Goal: Information Seeking & Learning: Learn about a topic

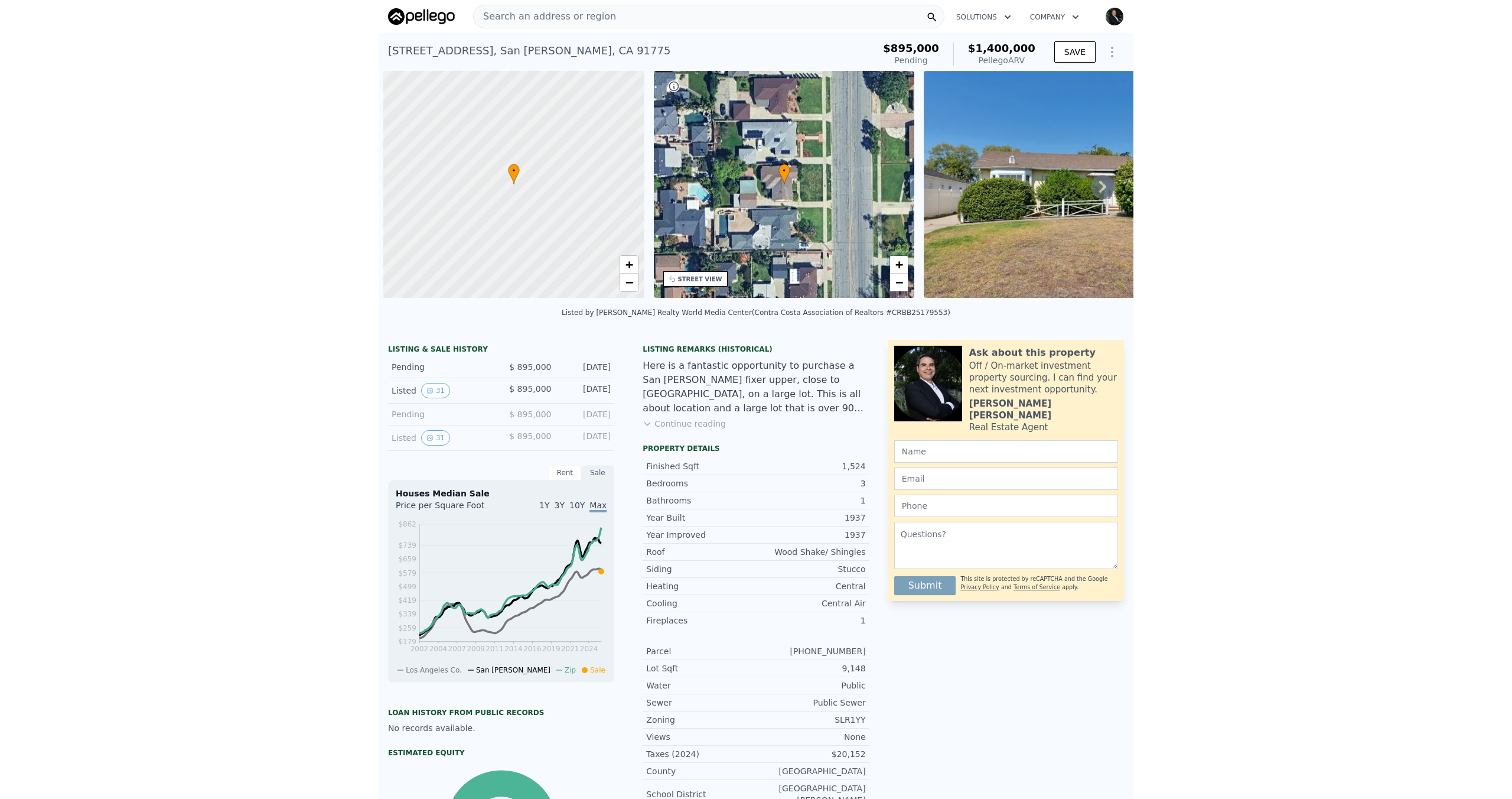
scroll to position [0, 5]
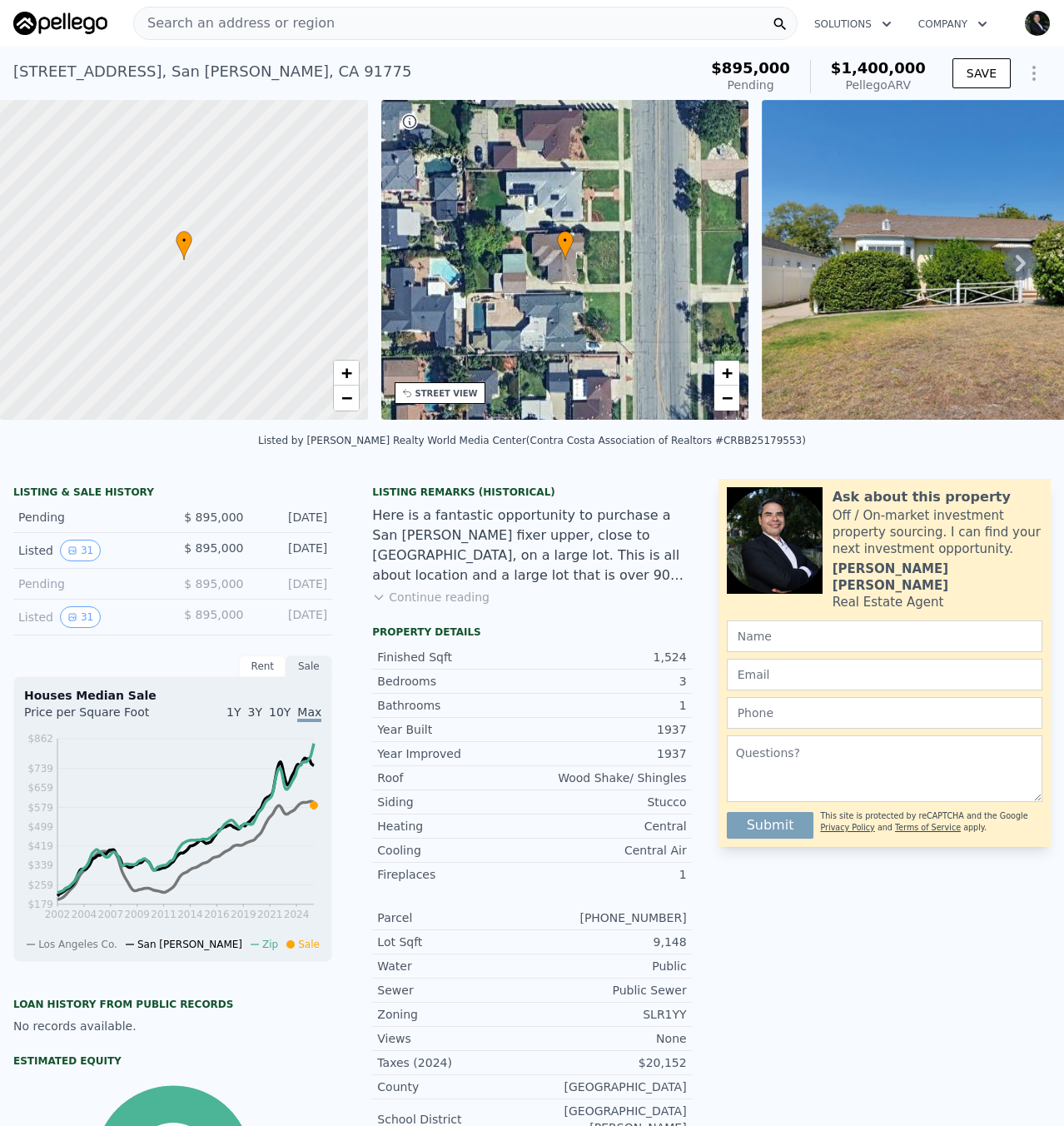
click at [242, 22] on span "Search an address or region" at bounding box center [234, 23] width 201 height 20
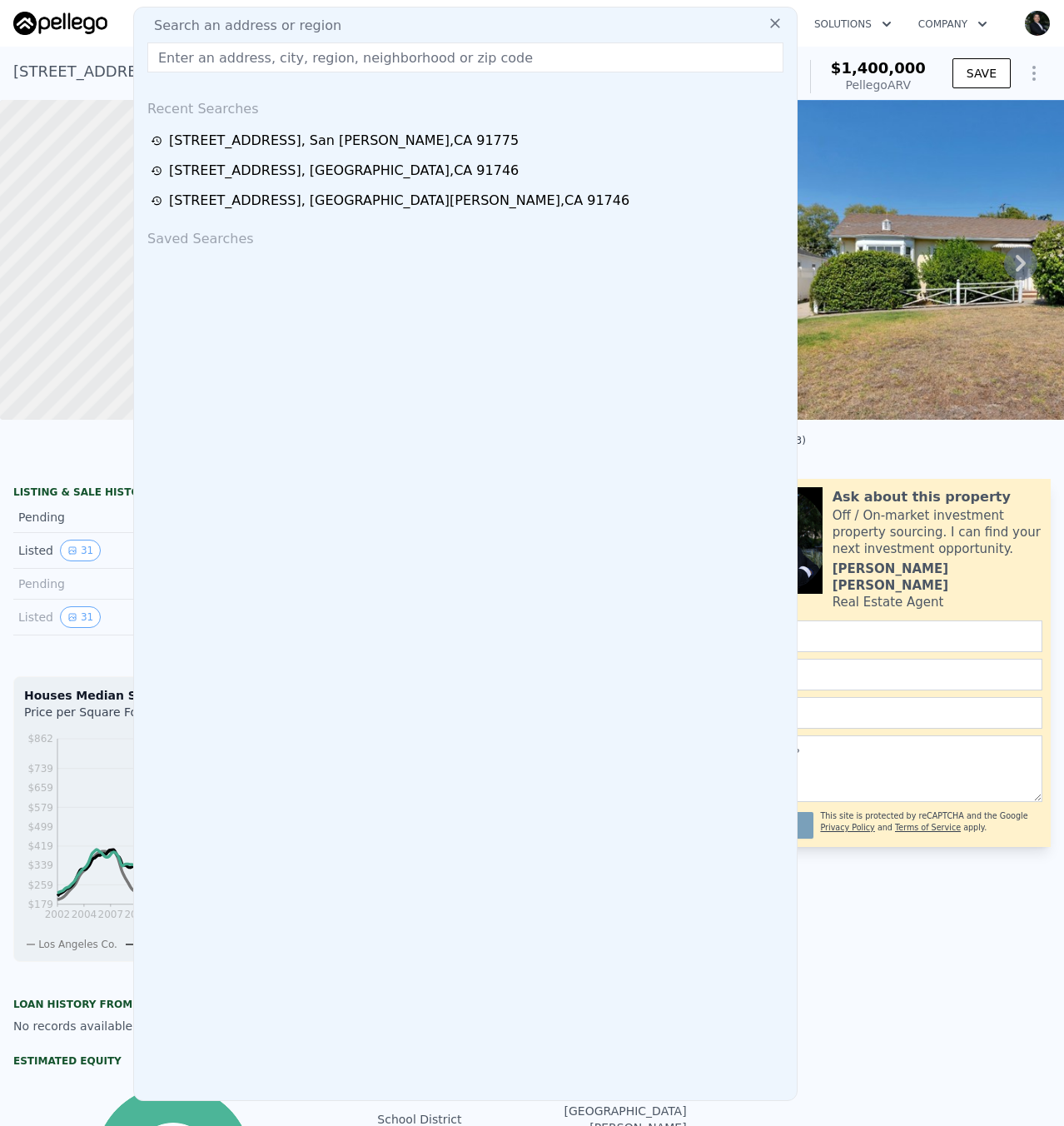
paste input "[STREET_ADDRESS]"
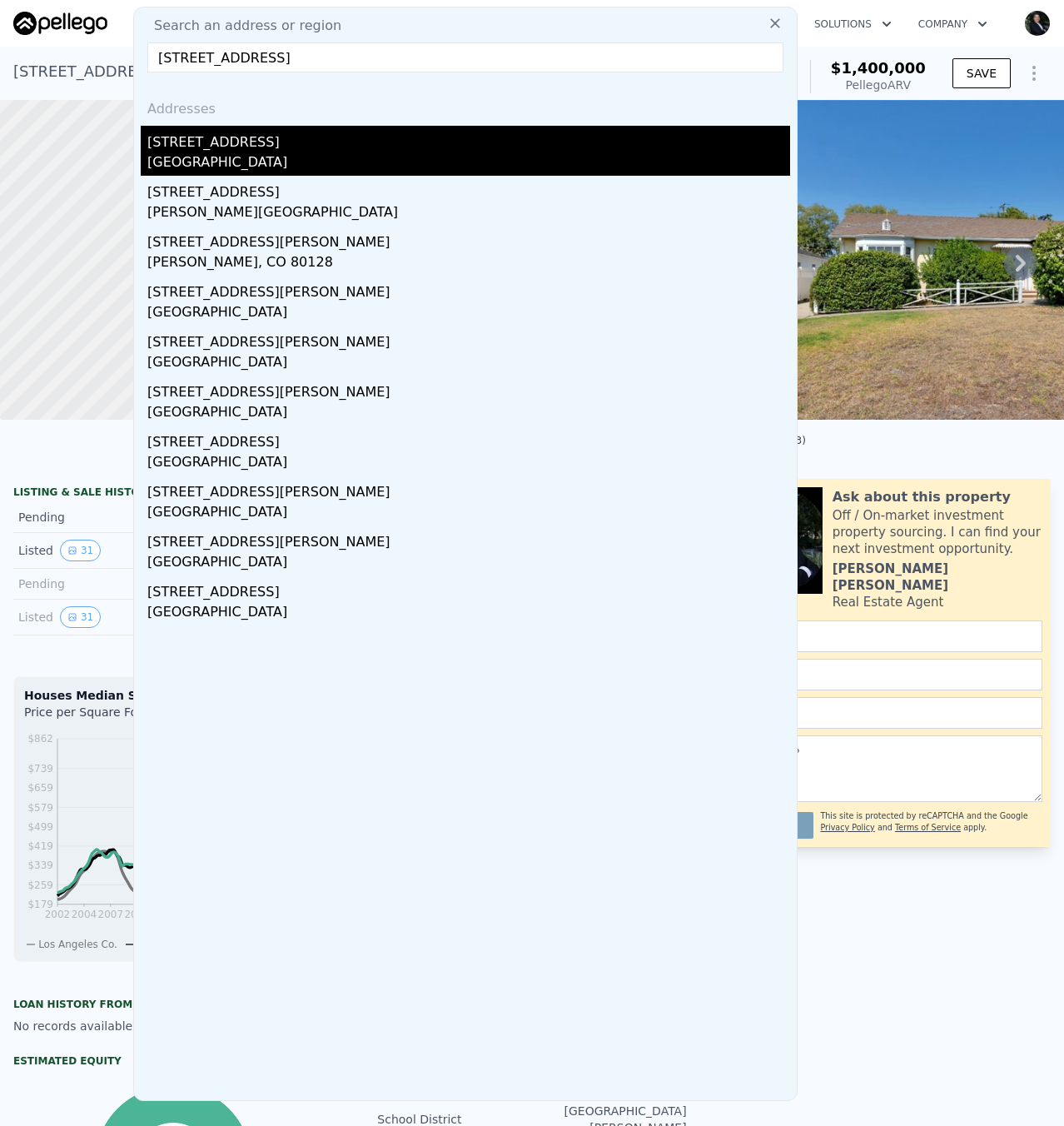
type input "[STREET_ADDRESS]"
click at [232, 158] on div "[GEOGRAPHIC_DATA]" at bounding box center [468, 164] width 643 height 23
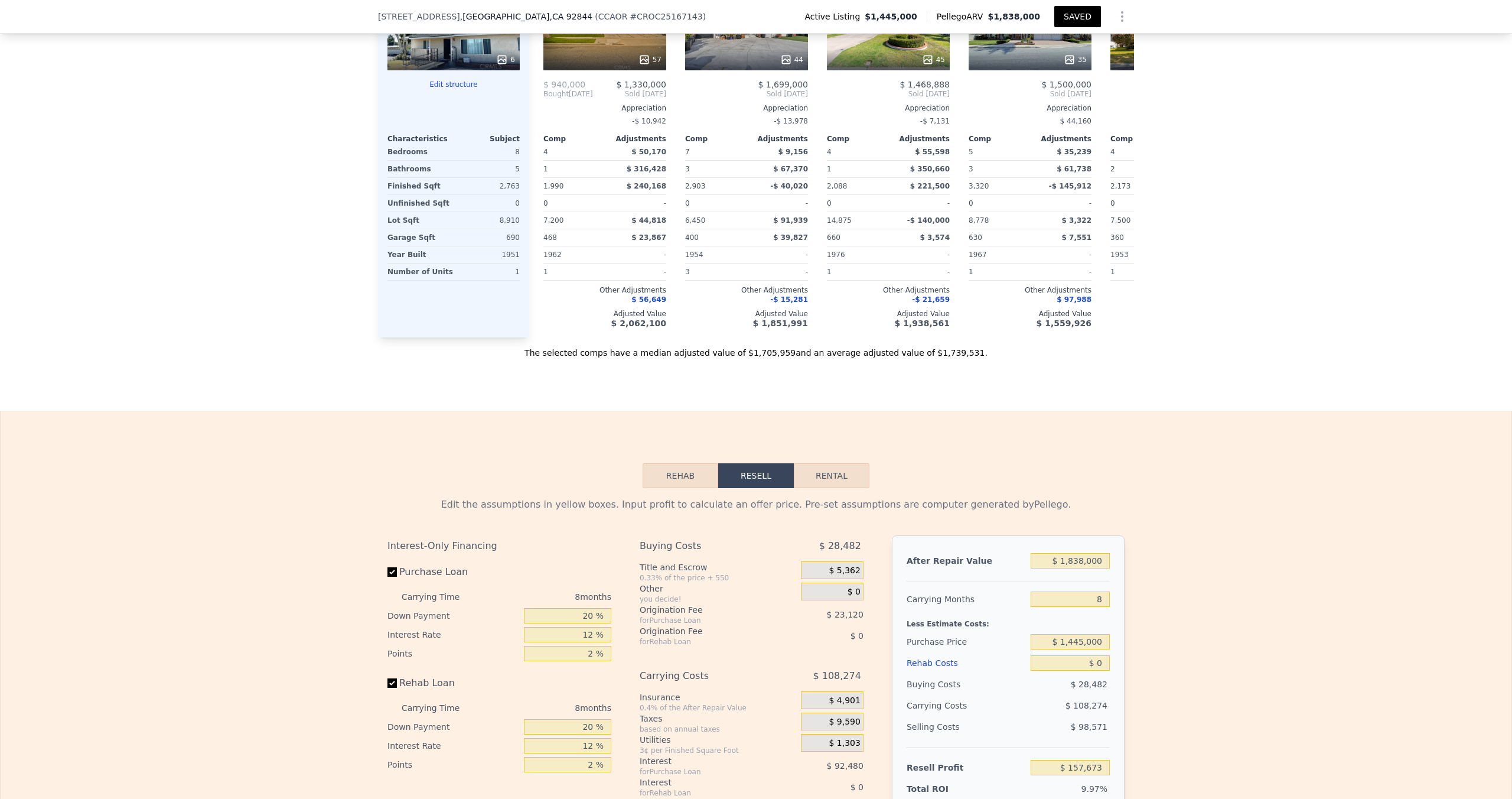
scroll to position [645, 0]
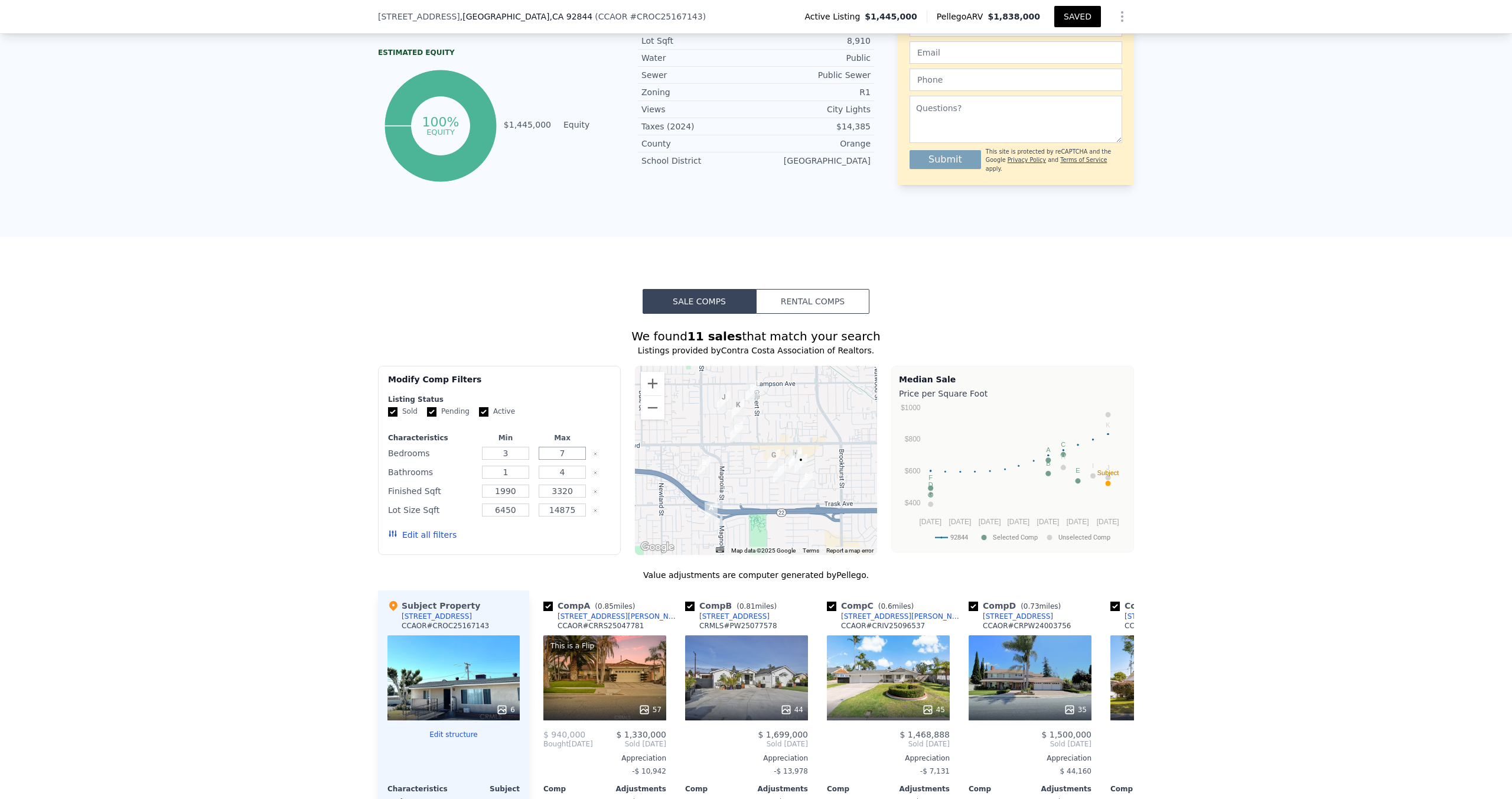
click at [569, 460] on input "7" at bounding box center [562, 453] width 47 height 13
type input "8"
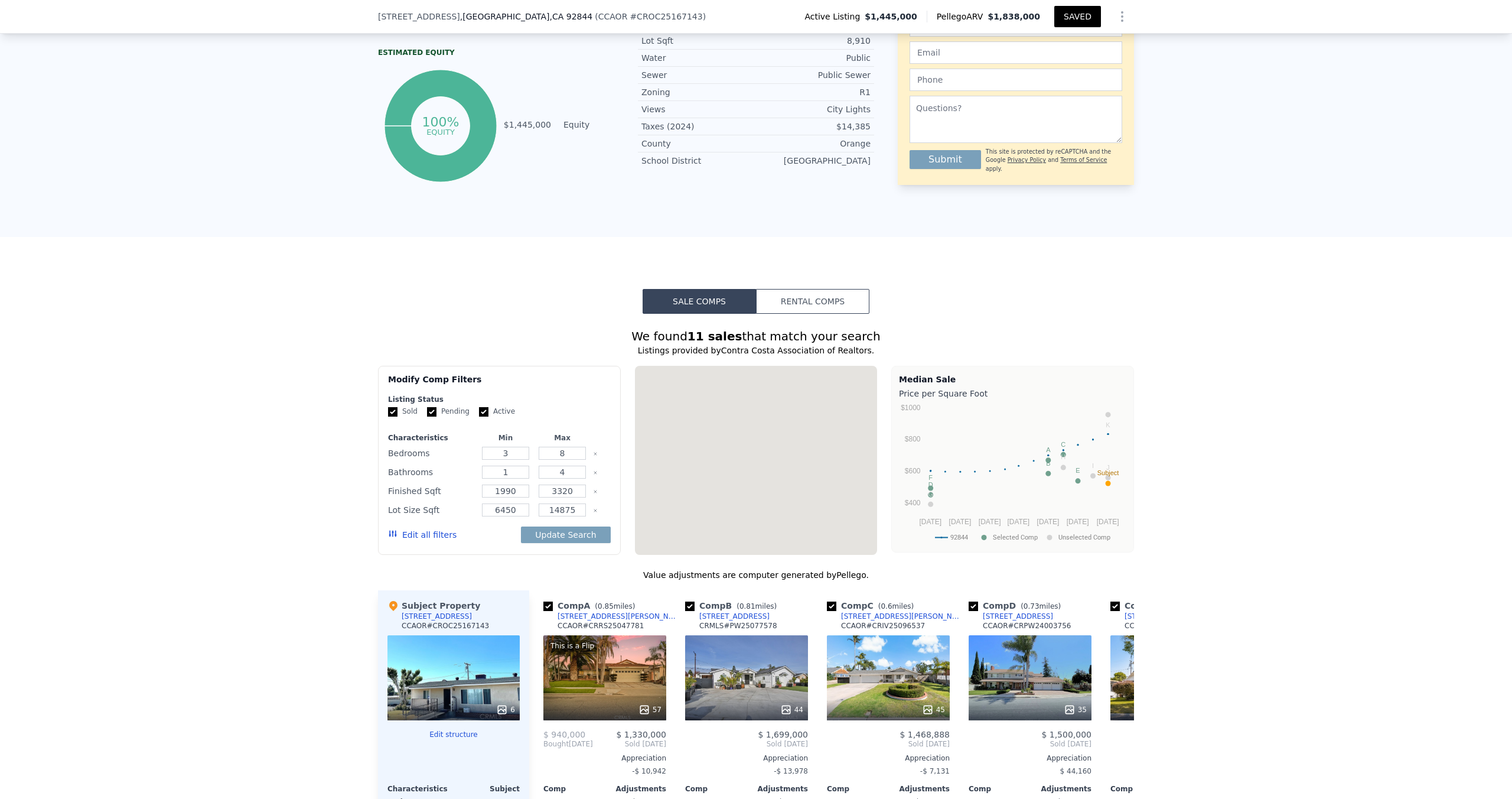
type input "7"
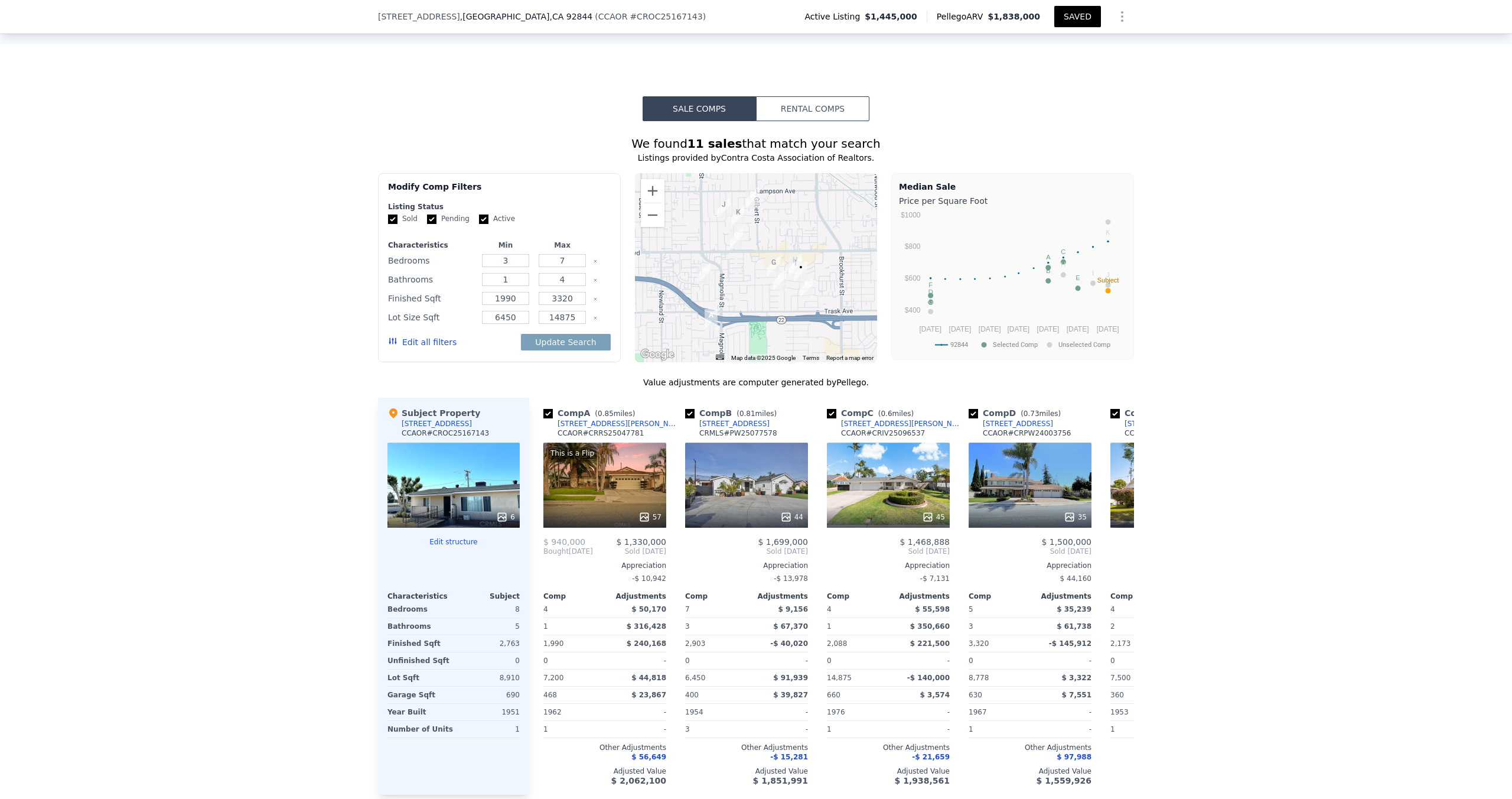
scroll to position [838, 0]
click at [543, 418] on input "checkbox" at bounding box center [548, 414] width 9 height 9
checkbox input "false"
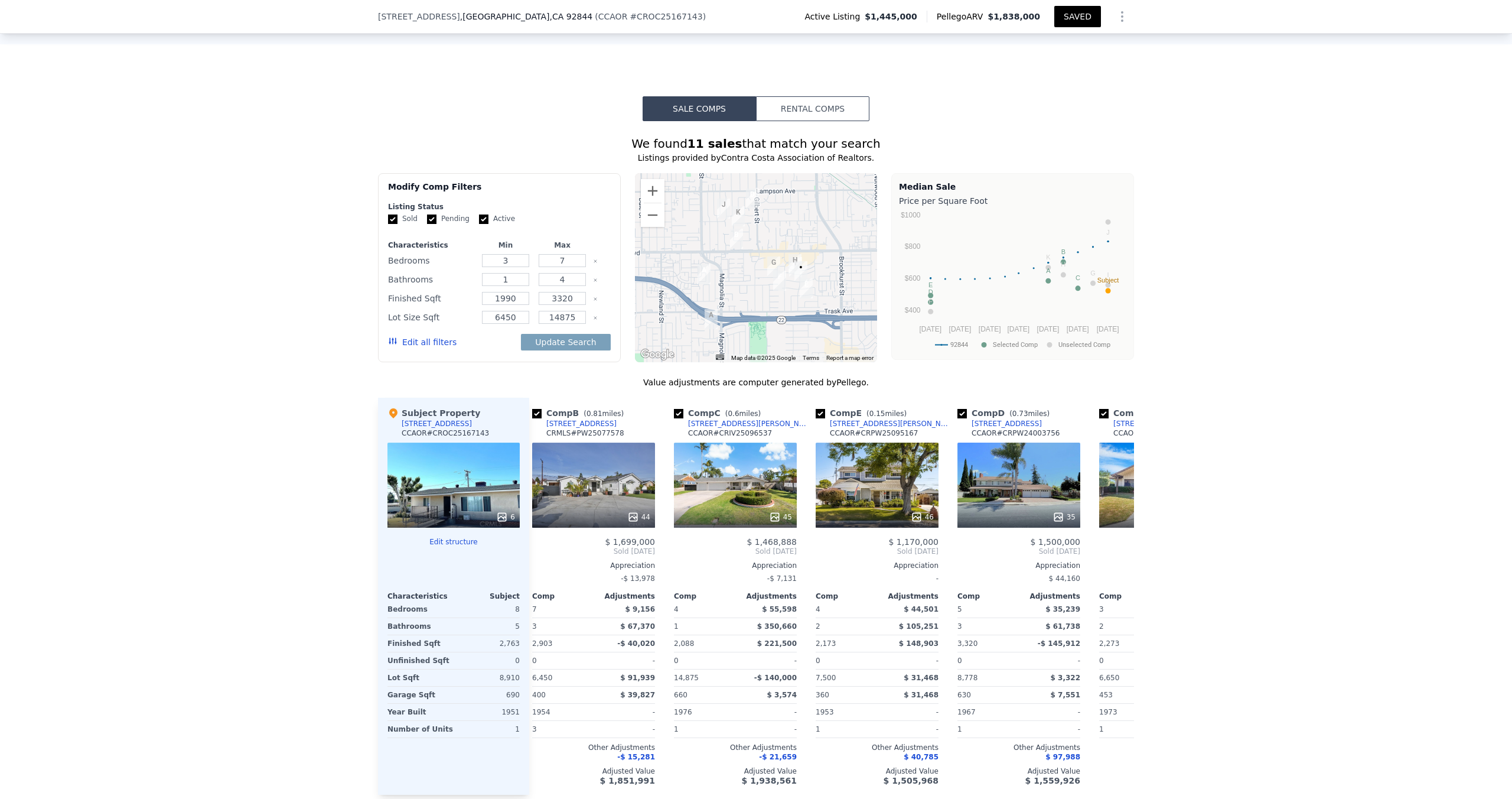
scroll to position [0, 10]
click at [754, 268] on img "9421 Central Ave" at bounding box center [774, 267] width 13 height 20
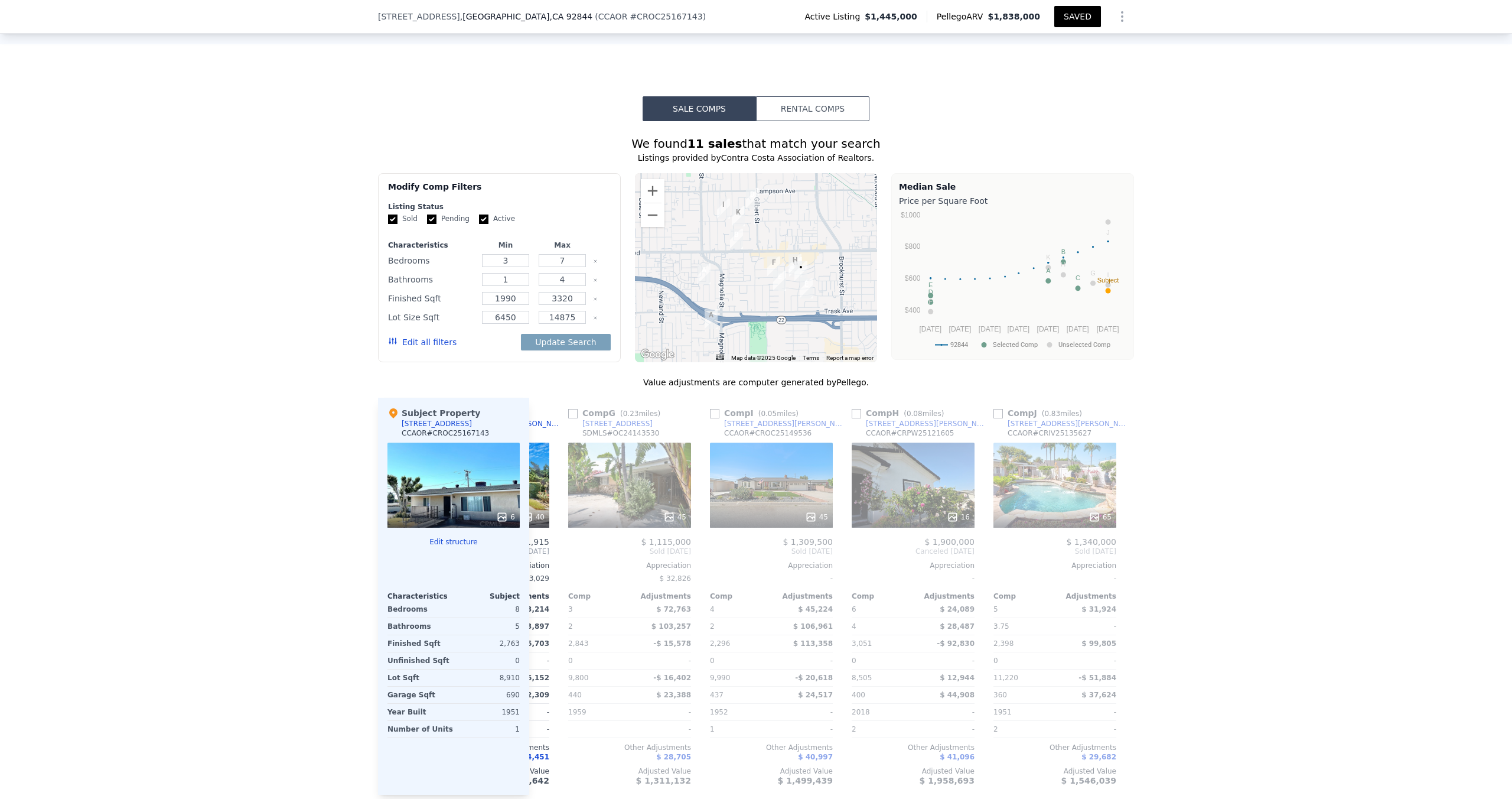
scroll to position [0, 685]
click at [754, 418] on input "checkbox" at bounding box center [855, 414] width 9 height 9
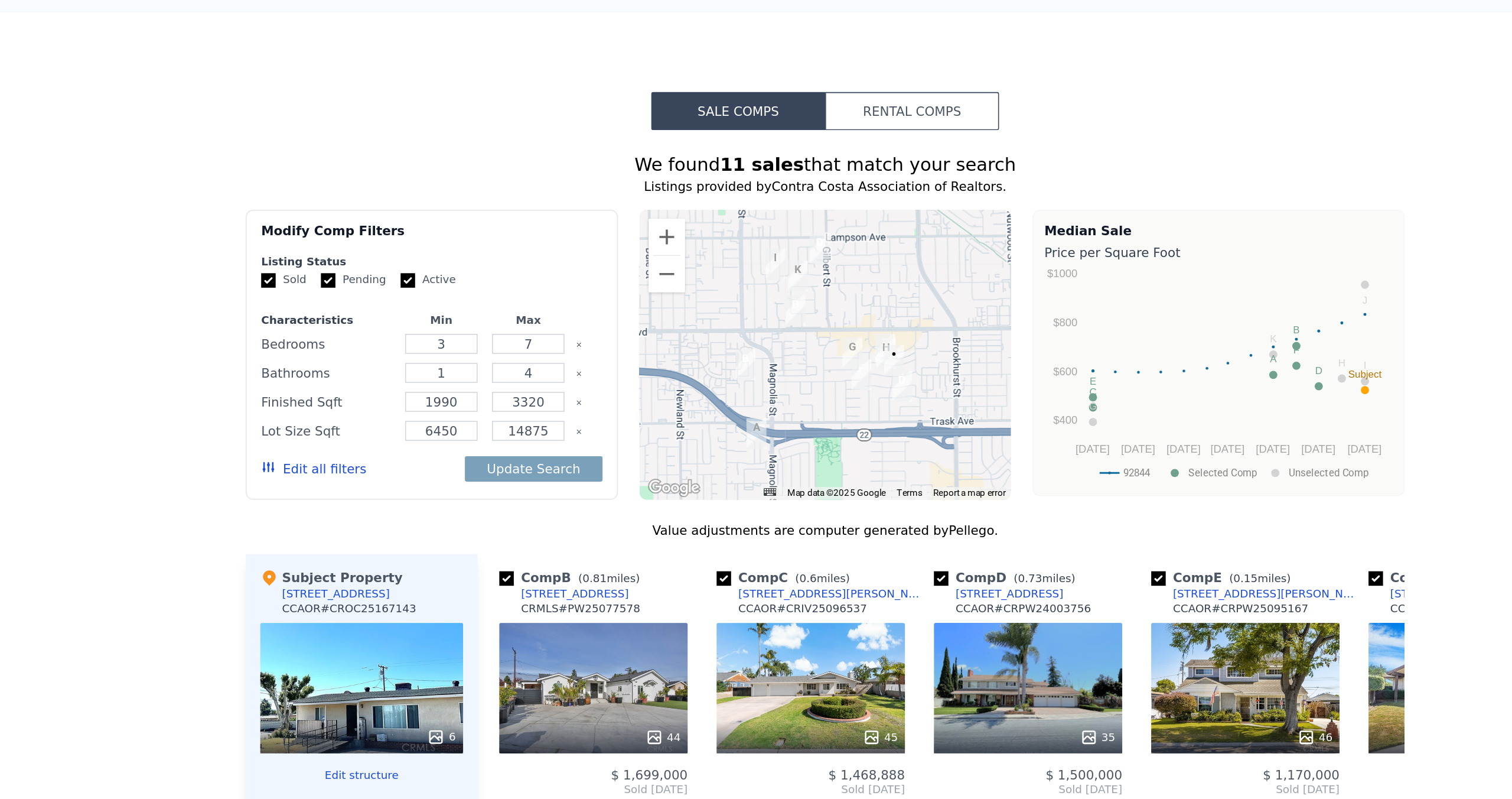
scroll to position [766, 0]
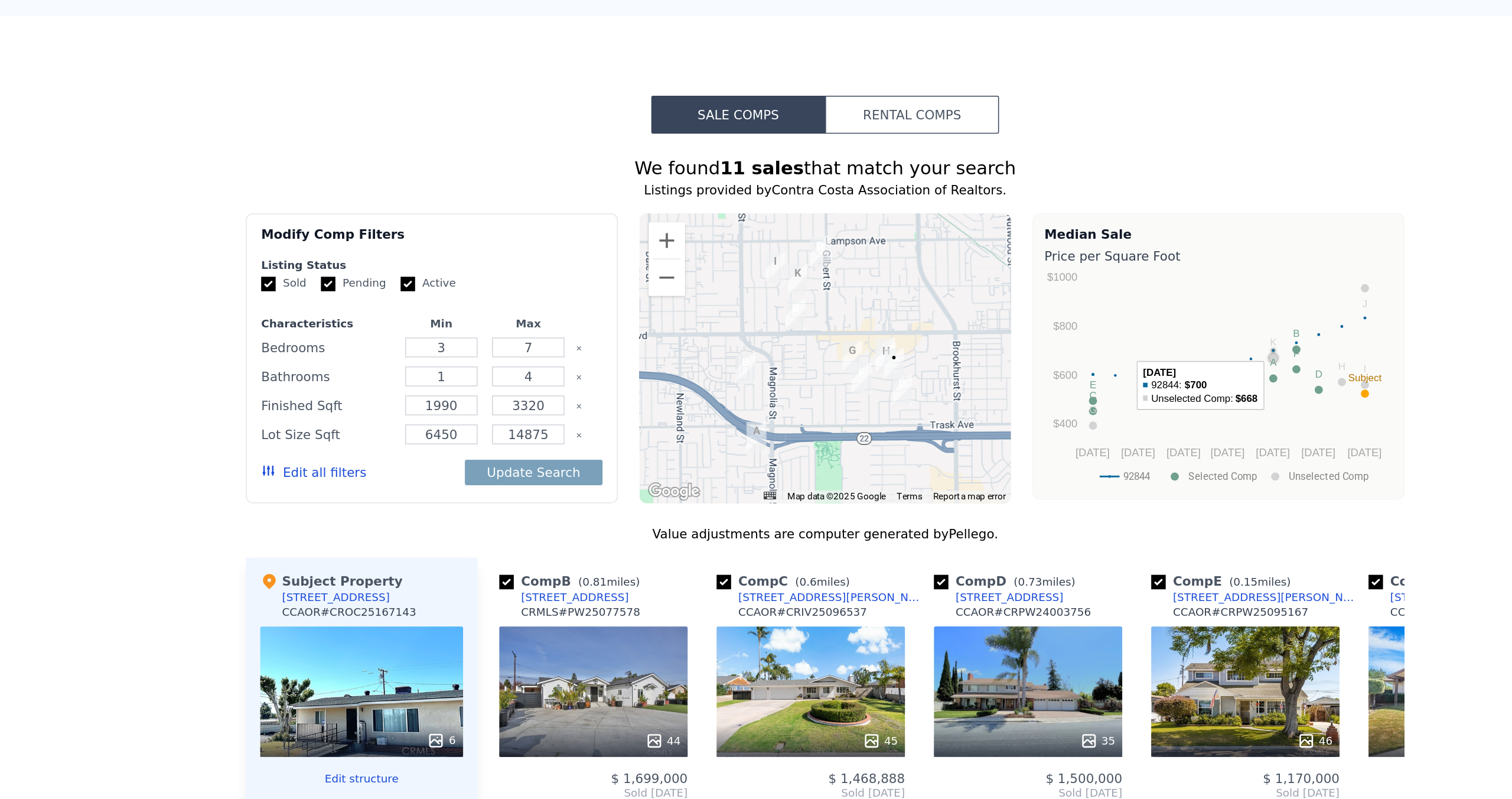
checkbox input "false"
checkbox input "true"
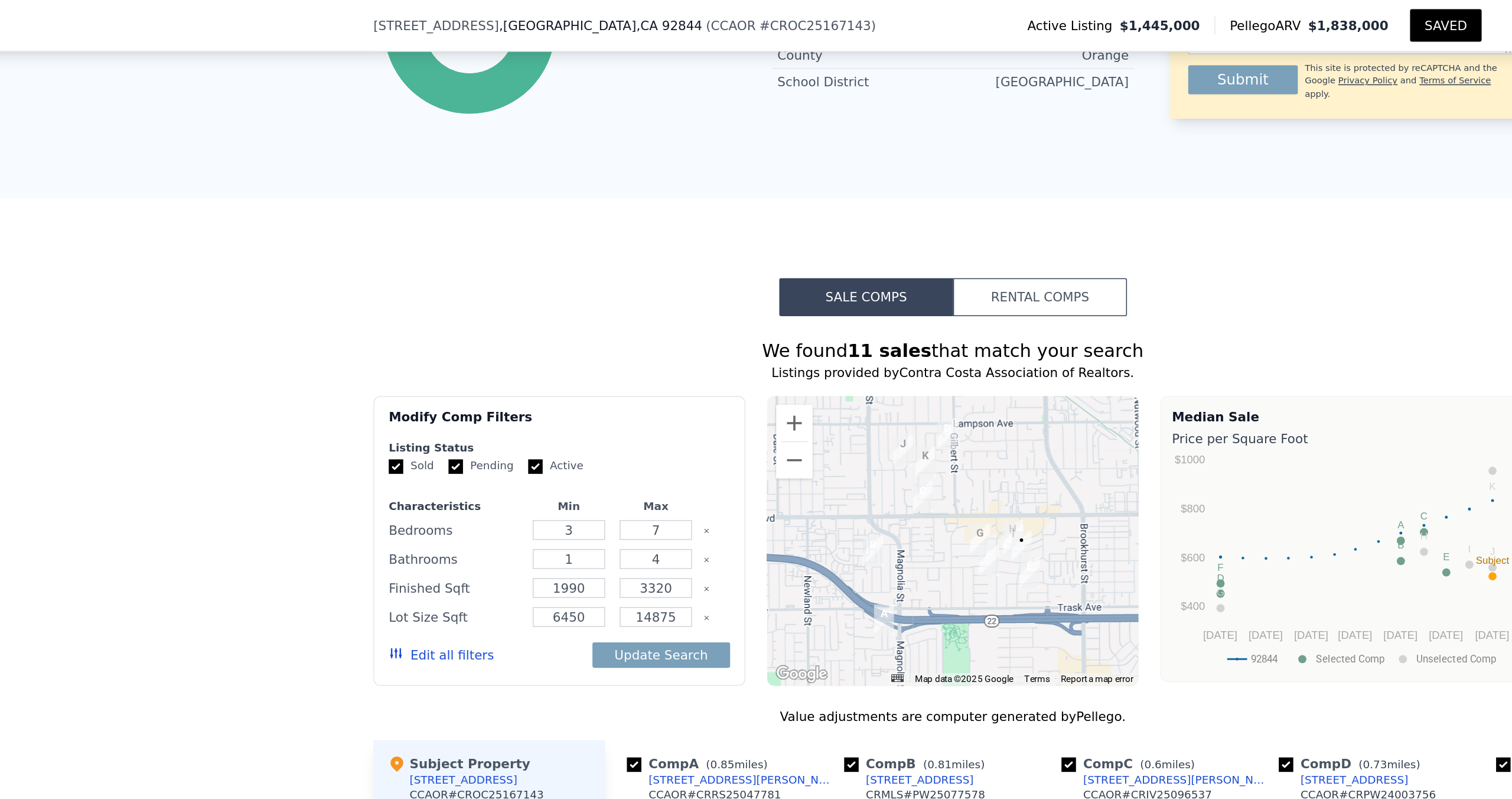
scroll to position [752, 0]
click at [754, 206] on button "Rental Comps" at bounding box center [812, 194] width 114 height 25
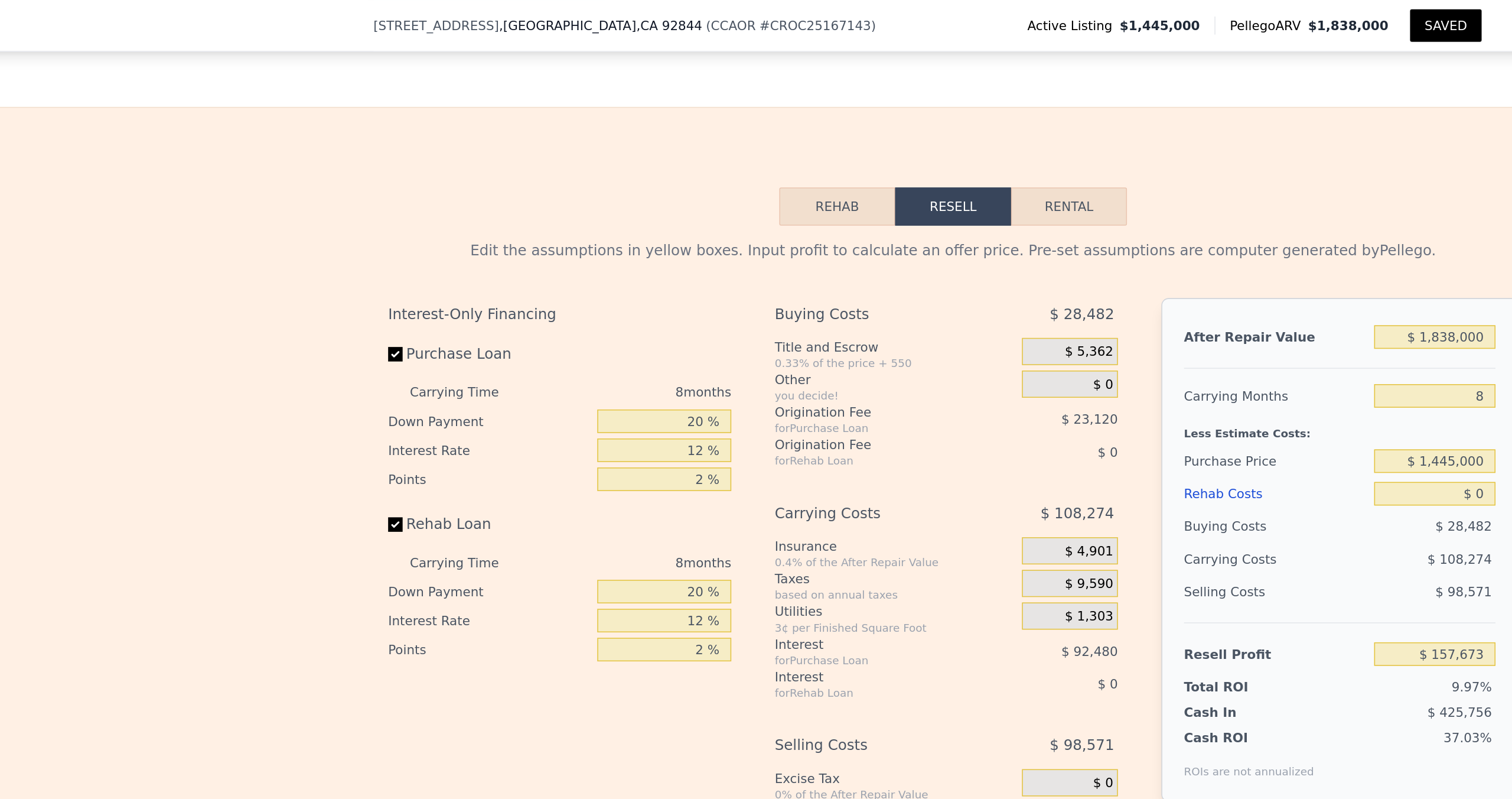
scroll to position [1554, 0]
click at [754, 146] on button "Rental" at bounding box center [831, 134] width 75 height 25
select select "30"
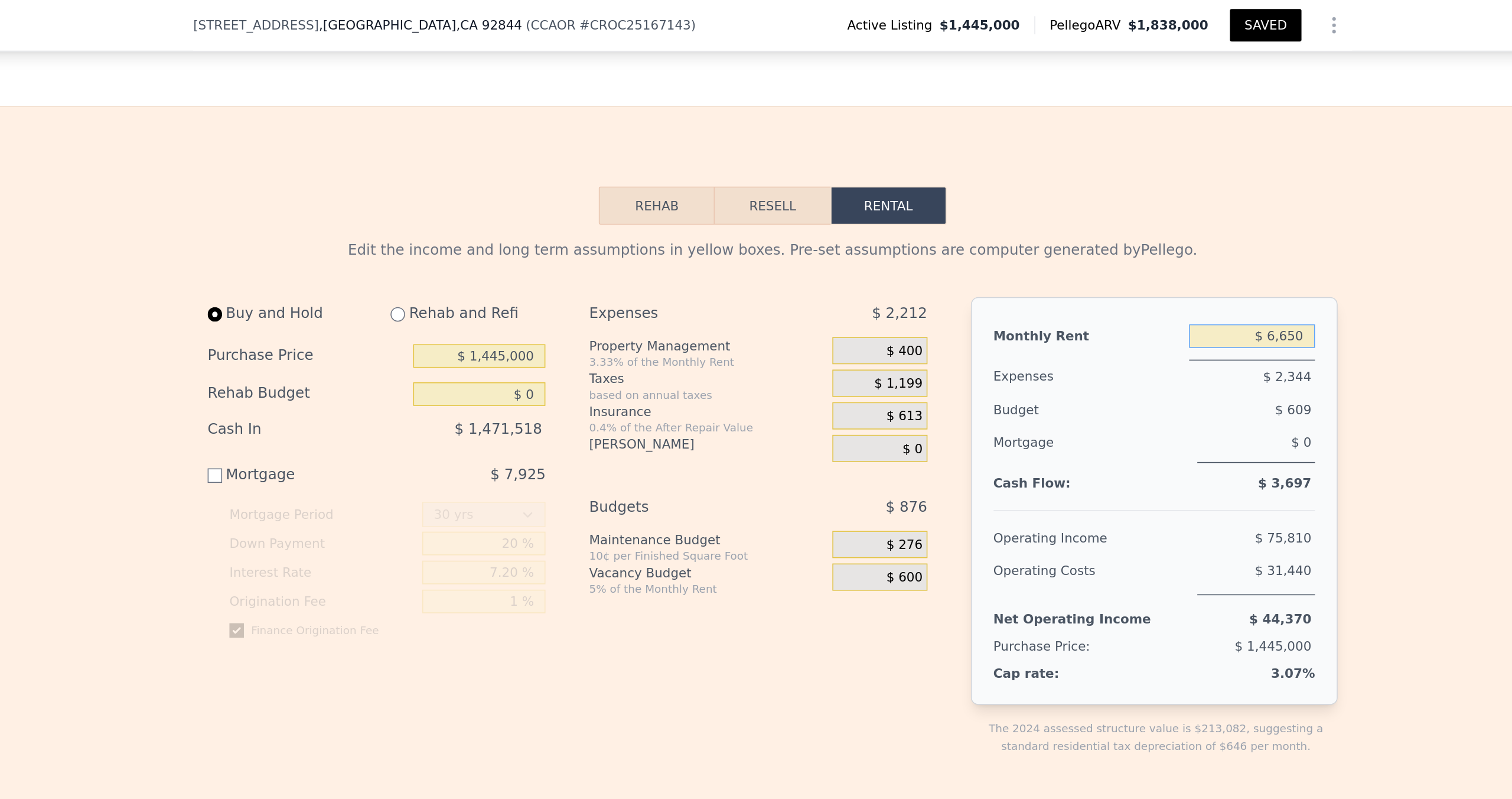
click at [754, 227] on input "$ 6,650" at bounding box center [1068, 219] width 82 height 15
type input "$ 6,650"
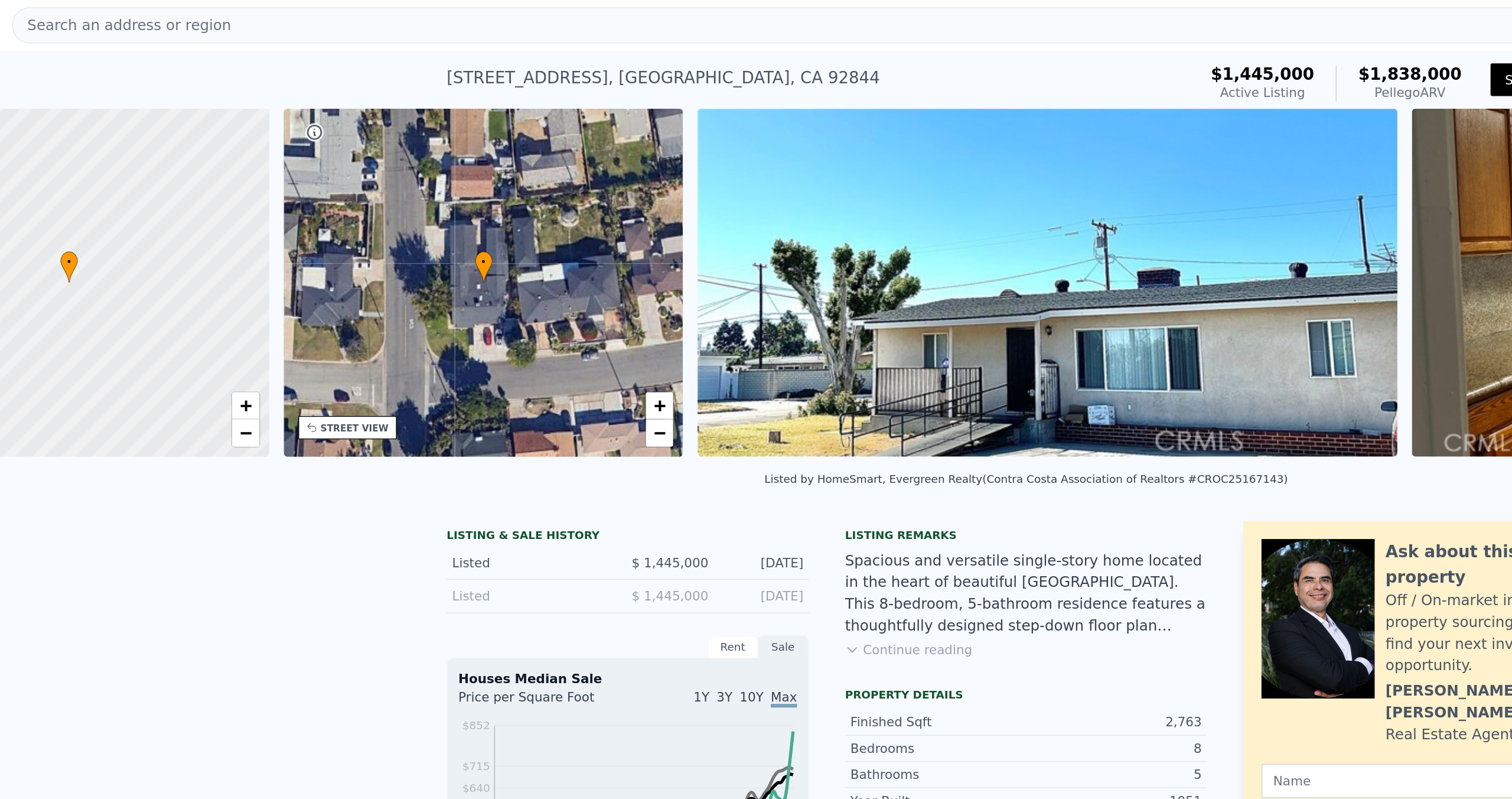
scroll to position [0, 5]
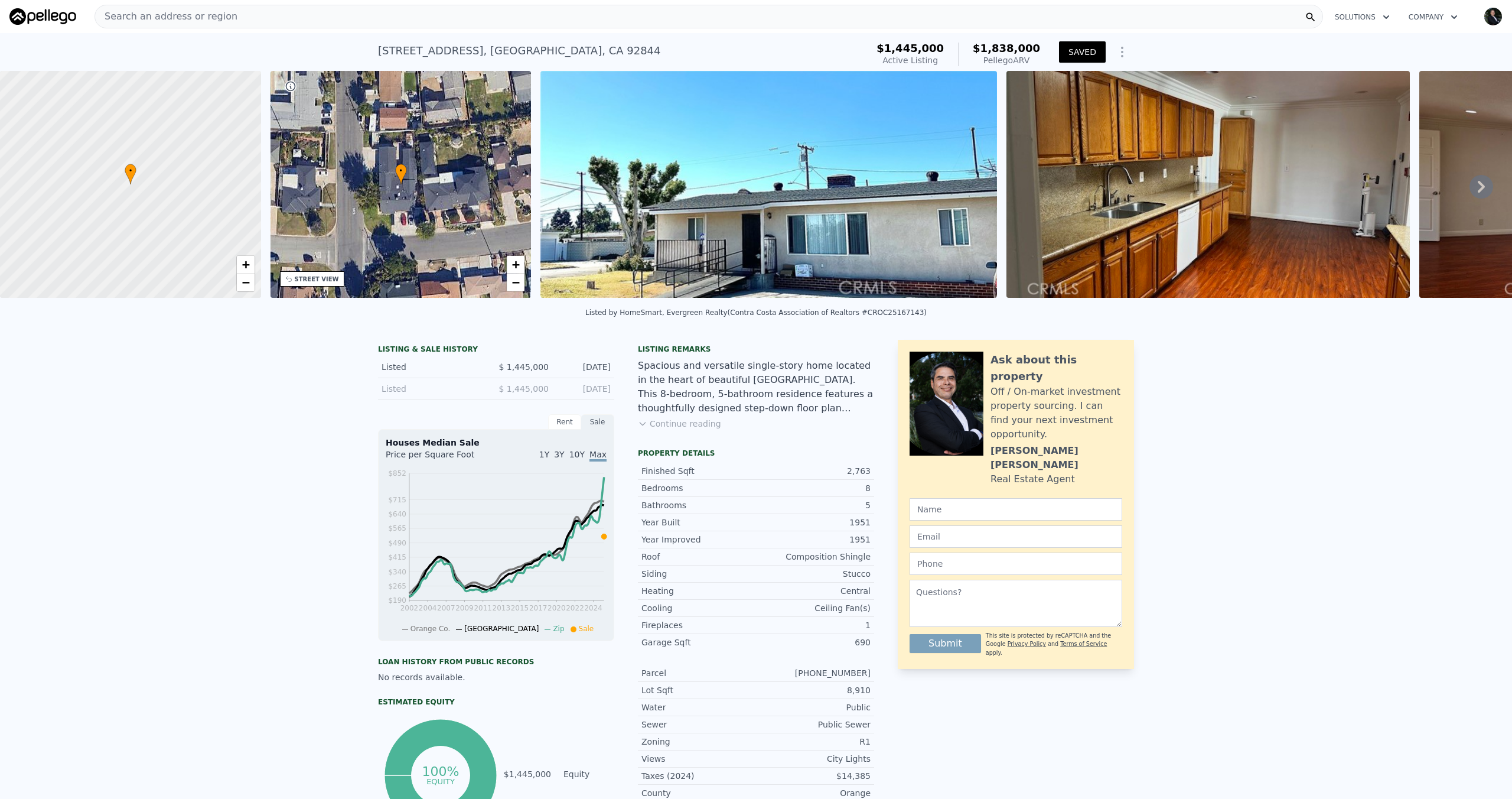
click at [754, 14] on img "button" at bounding box center [1492, 16] width 19 height 19
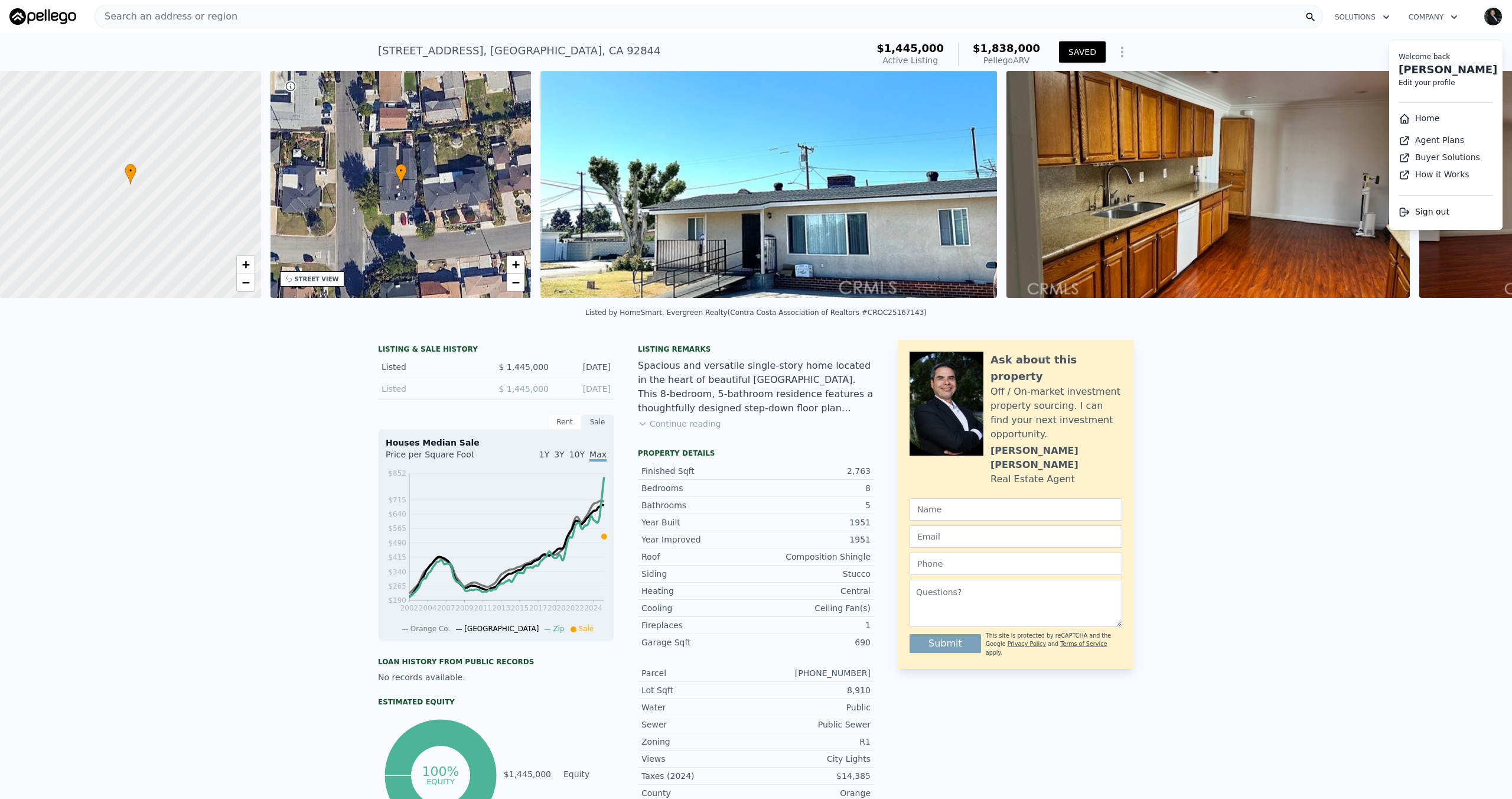
click at [754, 54] on icon "Show Options" at bounding box center [1122, 52] width 14 height 14
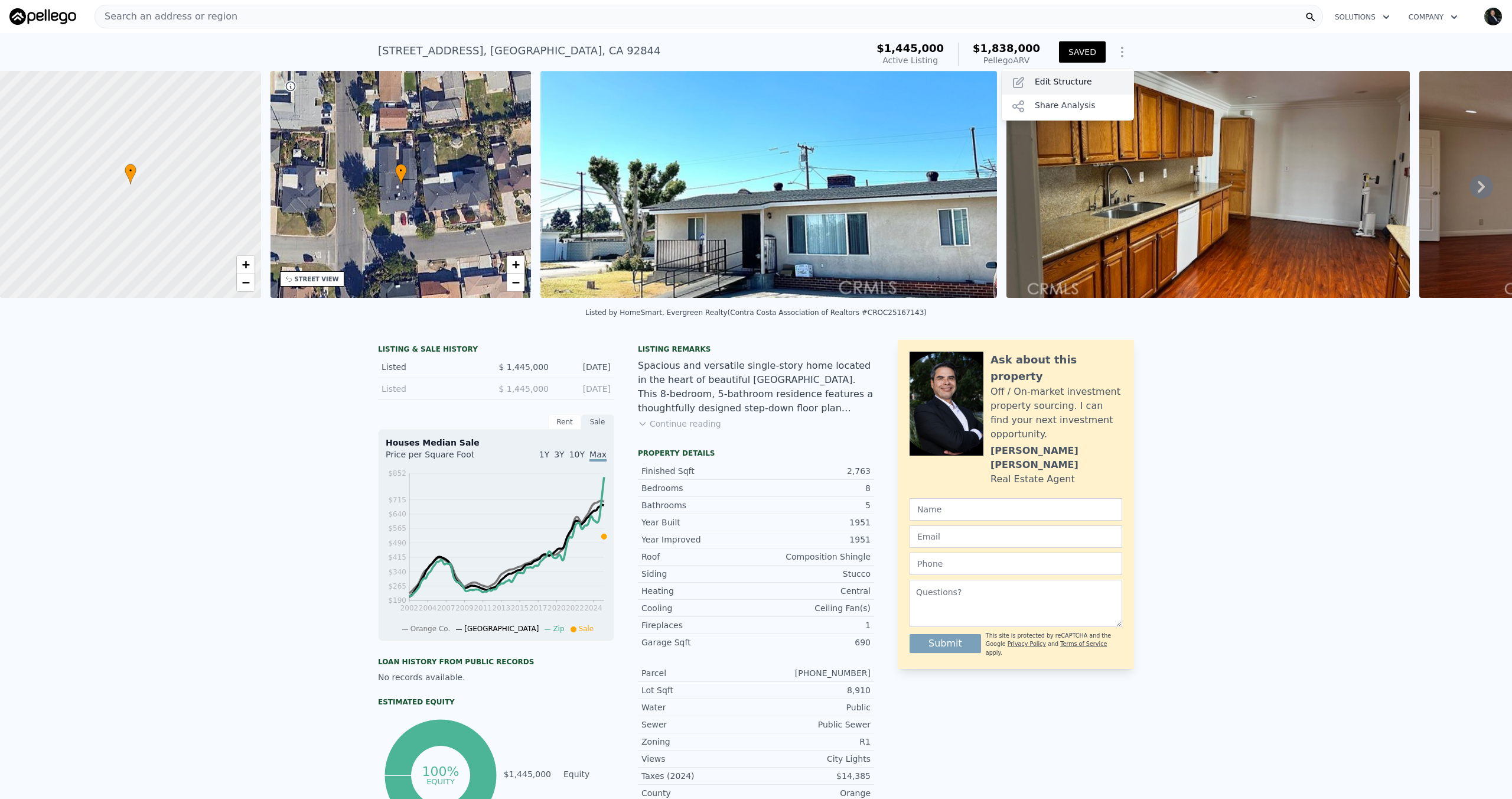
click at [754, 85] on div "Edit Structure" at bounding box center [1068, 83] width 133 height 24
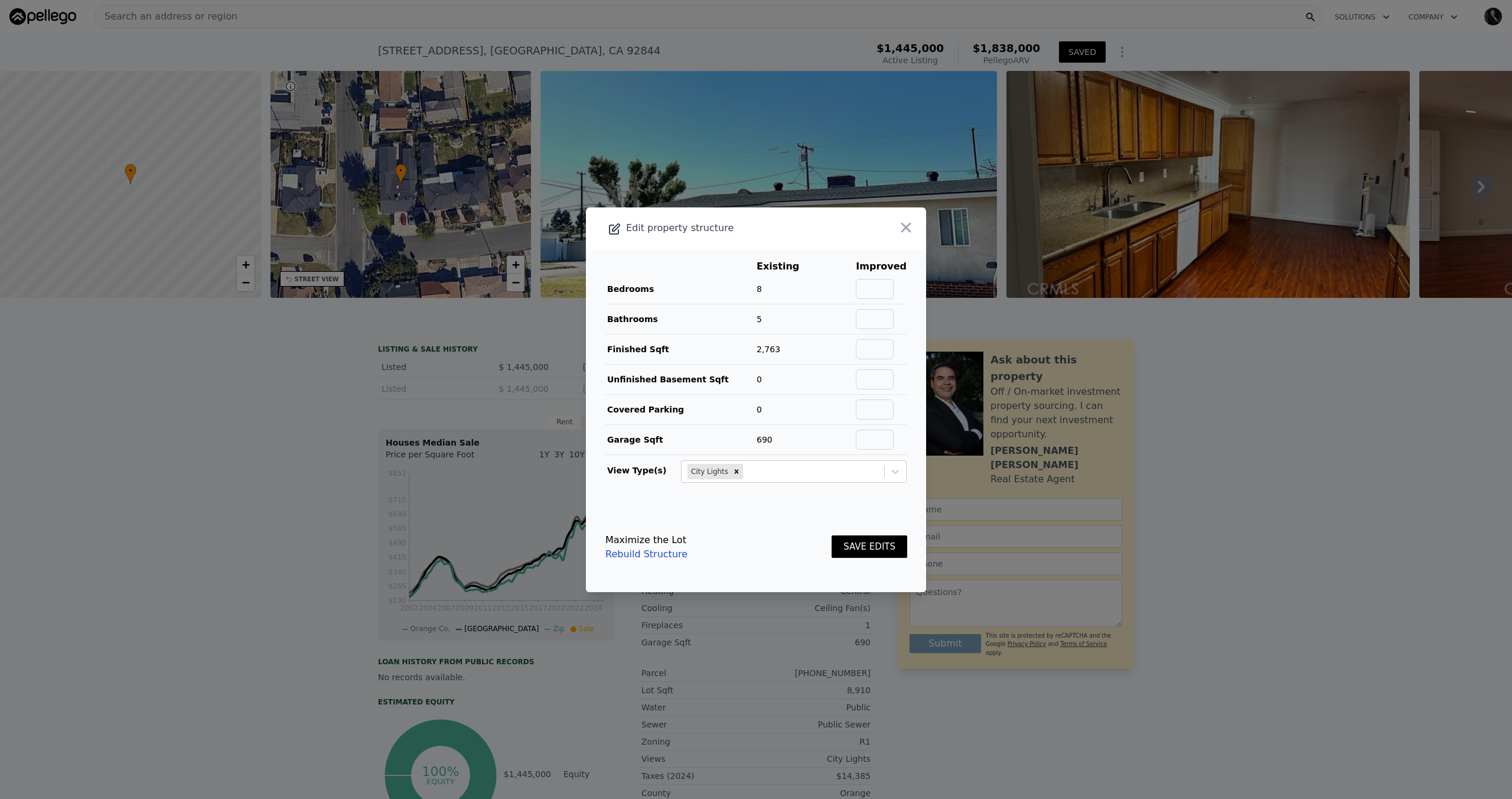
click at [754, 546] on button "SAVE EDITS" at bounding box center [869, 546] width 75 height 23
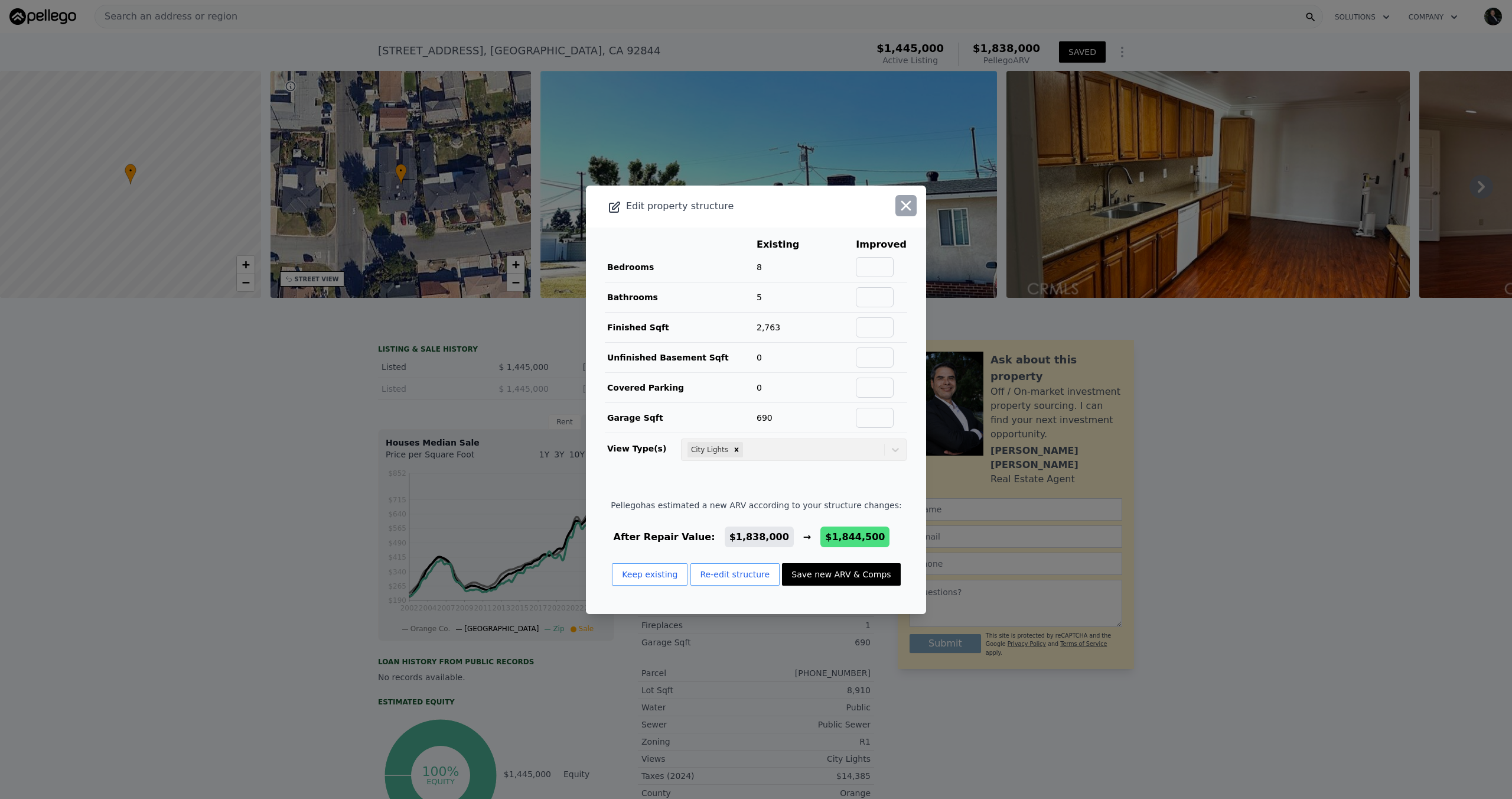
click at [754, 213] on icon "button" at bounding box center [906, 205] width 16 height 16
